Goal: Information Seeking & Learning: Learn about a topic

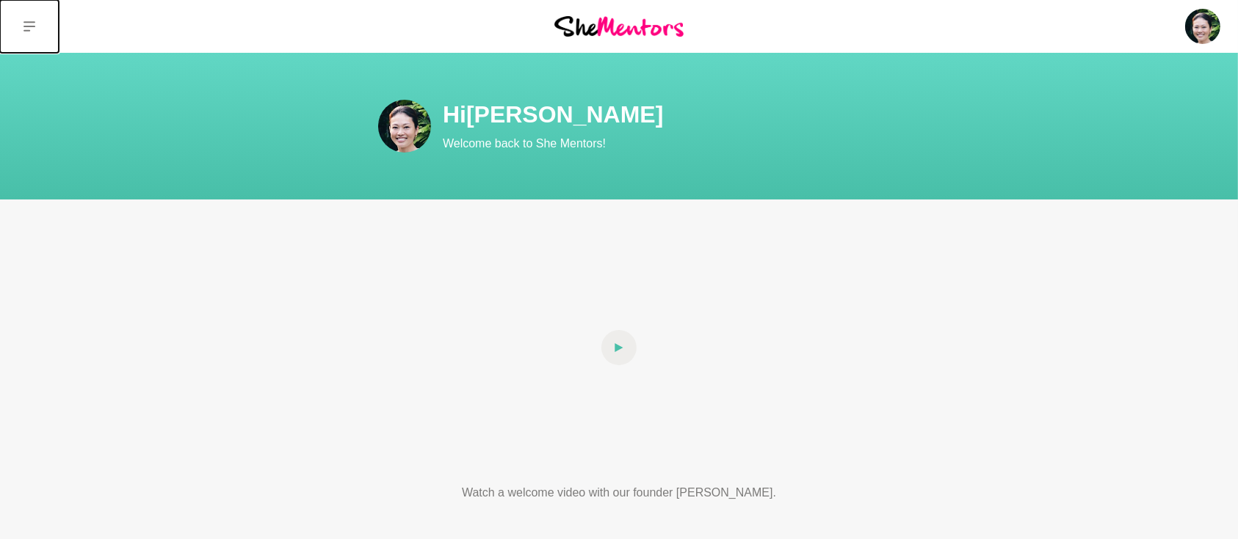
click at [23, 21] on button at bounding box center [29, 26] width 59 height 53
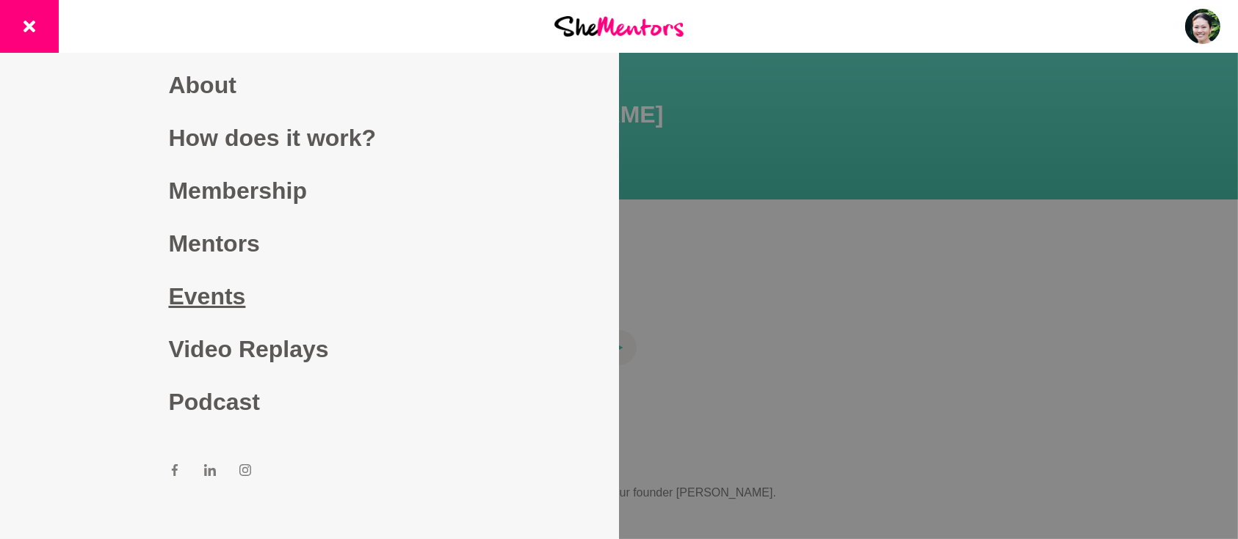
click at [200, 308] on link "Events" at bounding box center [310, 296] width 282 height 53
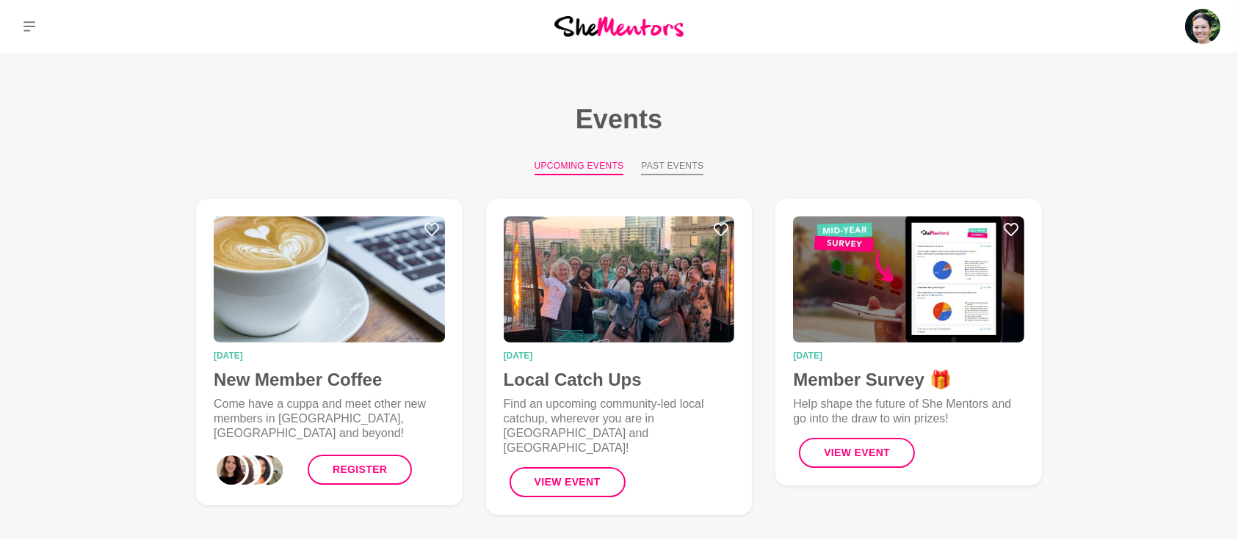
click at [676, 170] on button "Past Events" at bounding box center [672, 167] width 62 height 16
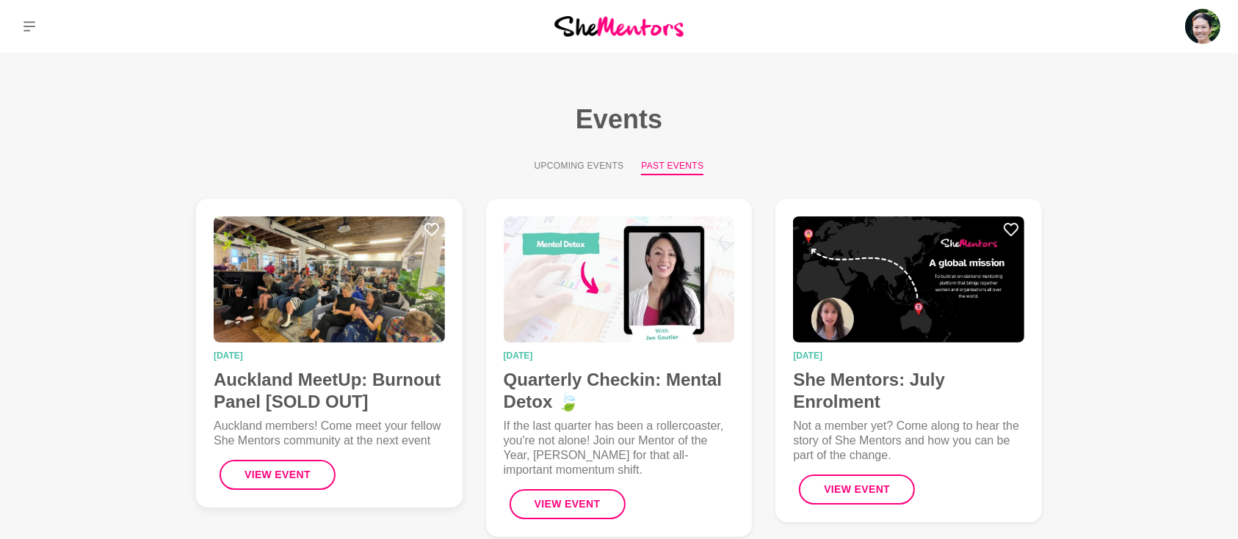
click at [307, 393] on h4 "Auckland MeetUp: Burnout Panel [SOLD OUT]" at bounding box center [329, 391] width 231 height 44
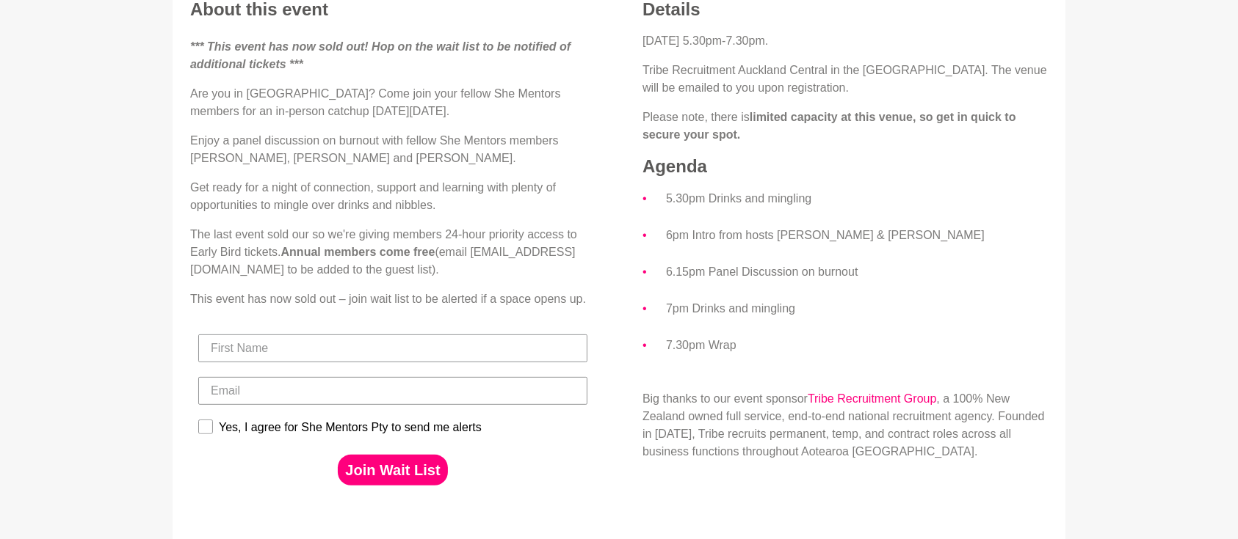
scroll to position [522, 0]
